Goal: Transaction & Acquisition: Purchase product/service

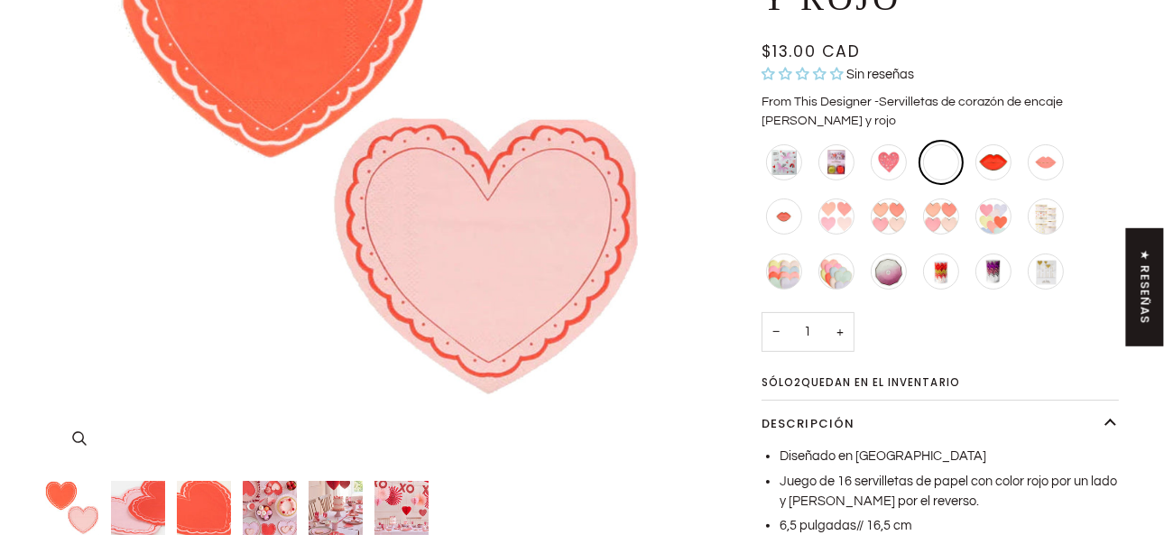
scroll to position [541, 0]
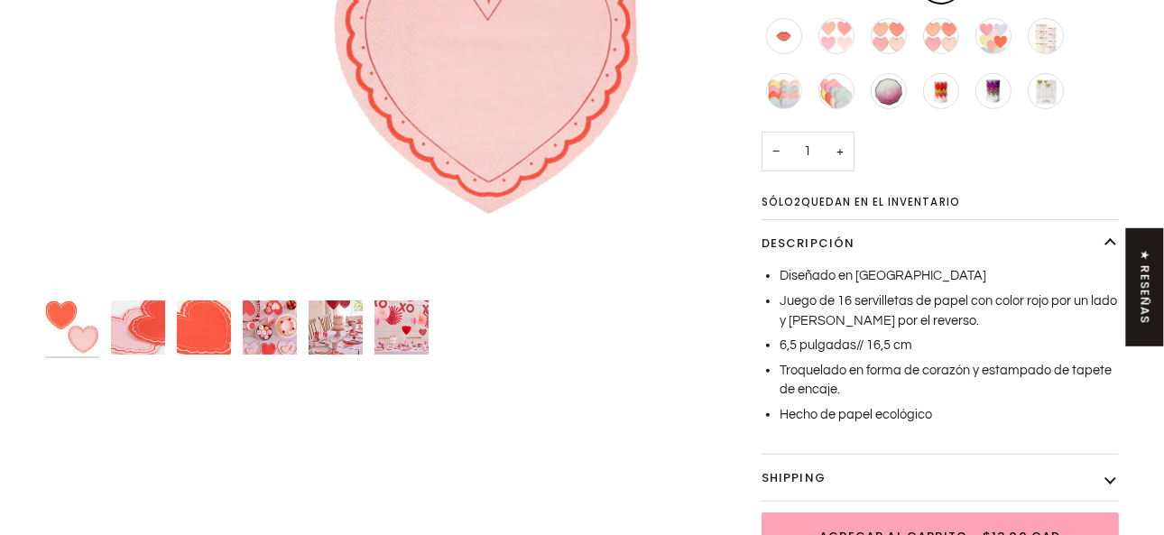
click at [417, 344] on img "Servilletas de corazón de encaje rosa y rojo" at bounding box center [401, 327] width 54 height 54
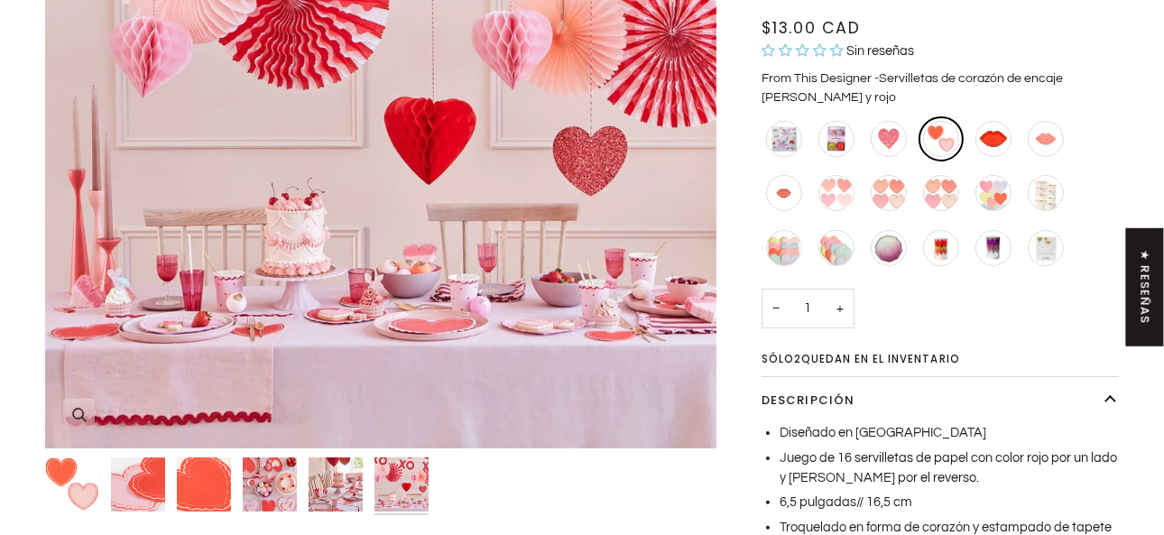
scroll to position [361, 0]
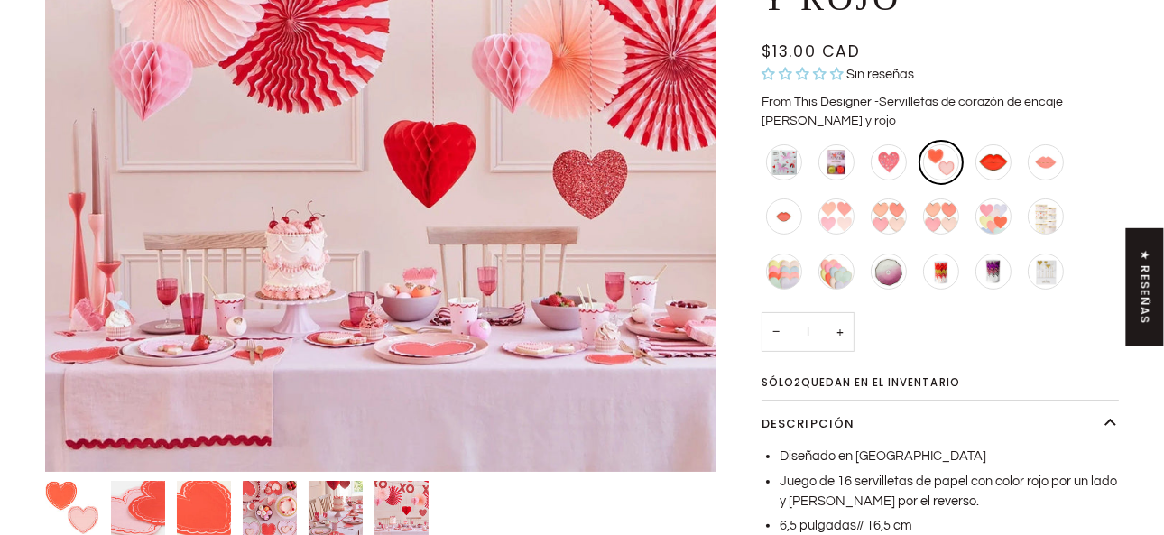
click at [344, 498] on img "Servilletas de corazón de encaje rosa y rojo" at bounding box center [336, 508] width 54 height 54
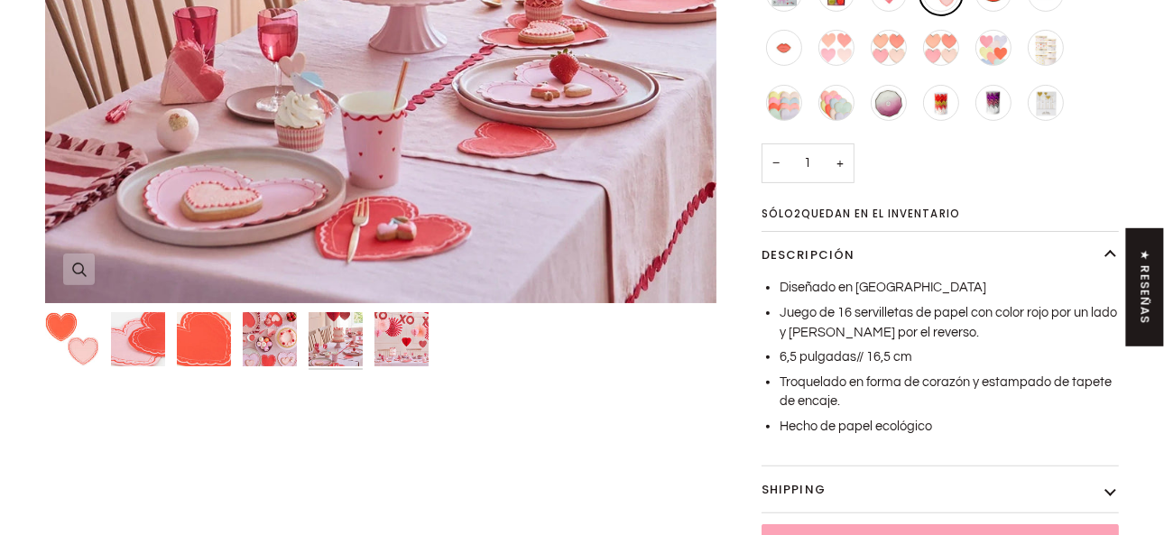
scroll to position [541, 0]
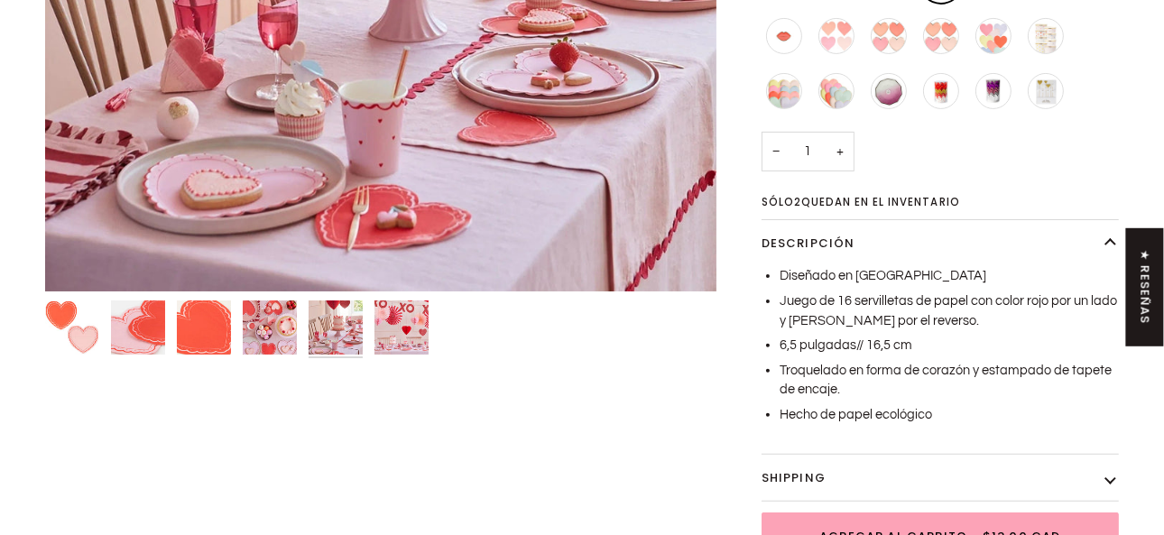
click at [262, 336] on img "Servilletas de corazón de encaje rosa y rojo" at bounding box center [270, 327] width 54 height 54
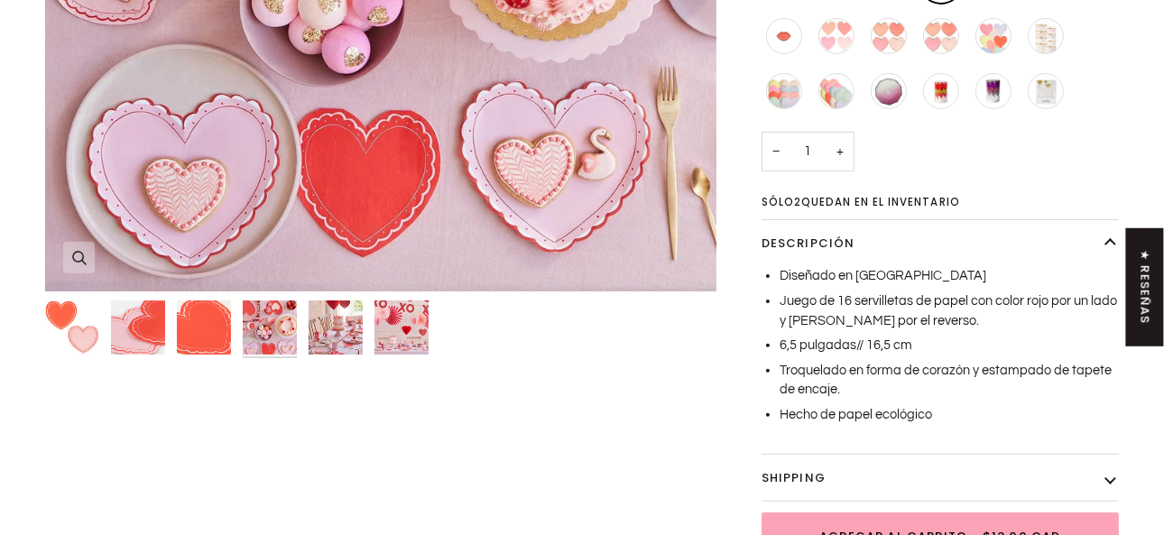
scroll to position [361, 0]
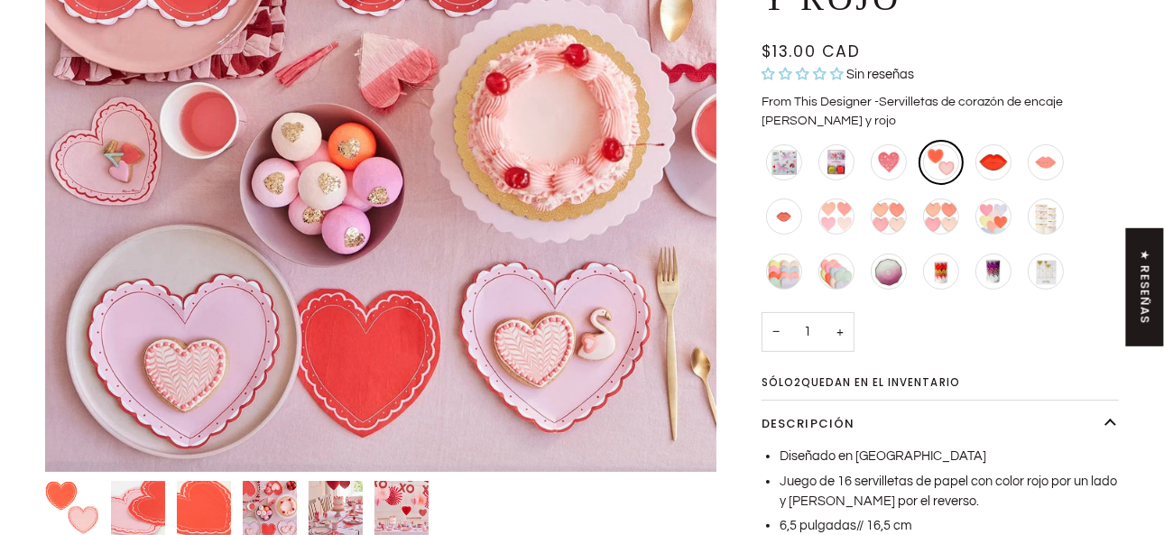
click at [494, 489] on div at bounding box center [380, 515] width 671 height 69
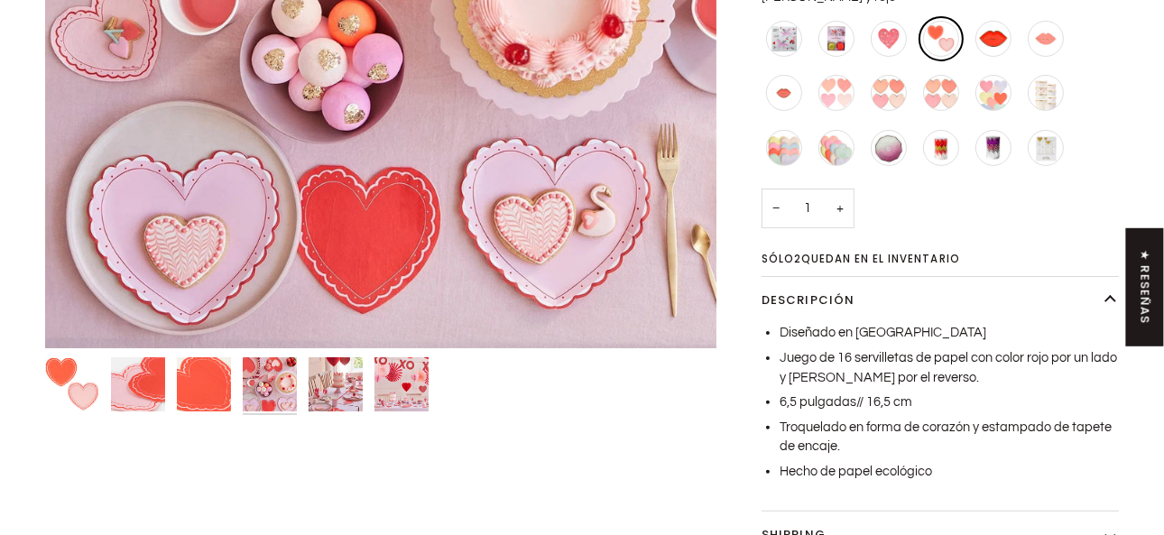
scroll to position [541, 0]
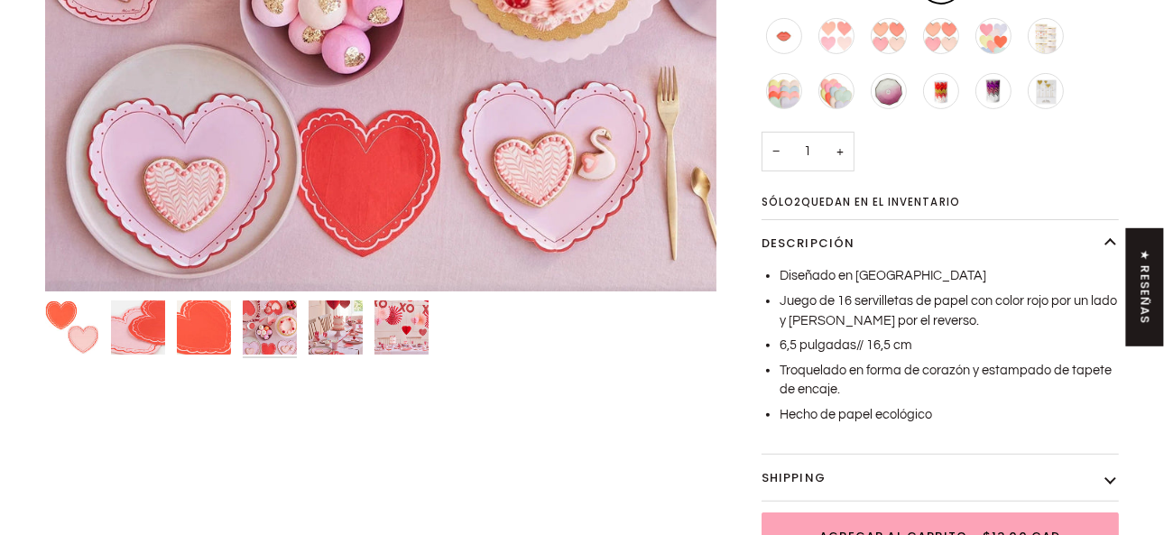
click at [388, 338] on img "Servilletas de corazón de encaje rosa y rojo" at bounding box center [401, 327] width 54 height 54
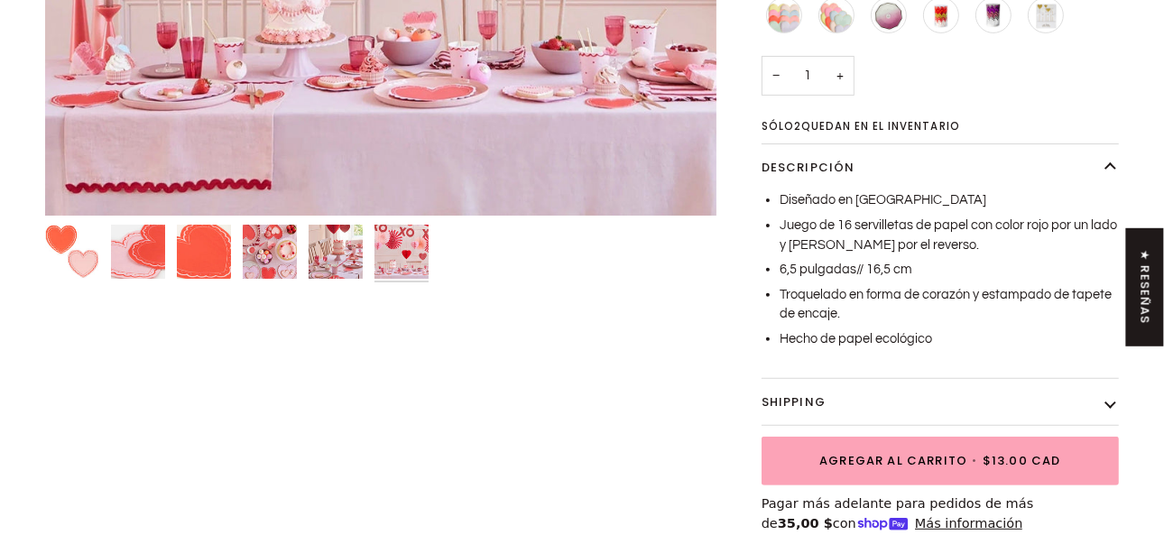
scroll to position [450, 0]
